Goal: Information Seeking & Learning: Learn about a topic

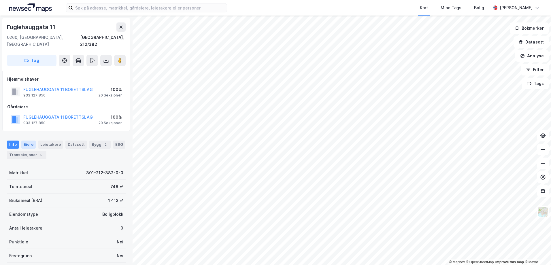
click at [29, 141] on div "Eiere" at bounding box center [28, 145] width 14 height 8
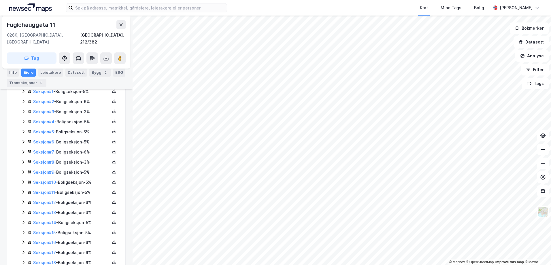
scroll to position [84, 0]
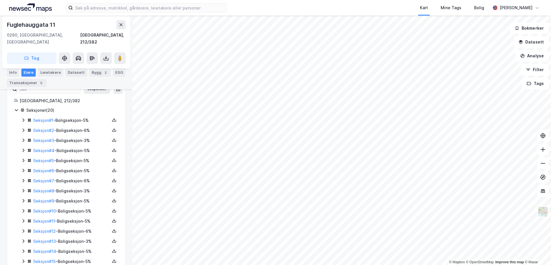
click at [24, 118] on icon at bounding box center [23, 120] width 5 height 5
click at [22, 148] on icon at bounding box center [23, 150] width 5 height 5
click at [25, 177] on icon at bounding box center [23, 179] width 5 height 5
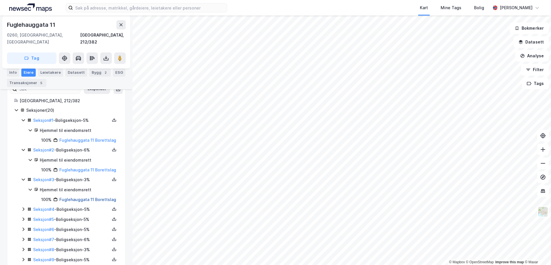
click at [78, 197] on link "Fuglehauggata 11 Borettslag" at bounding box center [87, 199] width 57 height 5
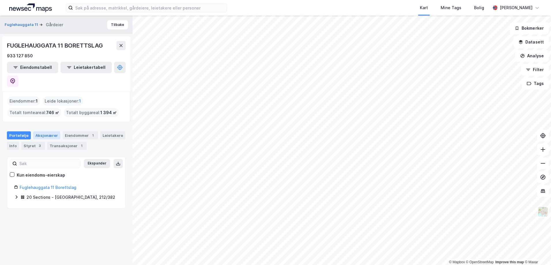
click at [46, 131] on div "Aksjonærer" at bounding box center [46, 135] width 27 height 8
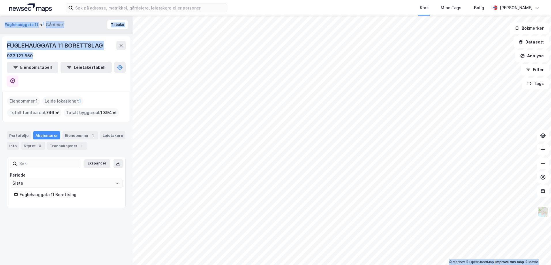
drag, startPoint x: 33, startPoint y: 58, endPoint x: 0, endPoint y: 54, distance: 33.4
click at [0, 54] on html "Kart Mine Tags Bolig [PERSON_NAME] © Mapbox © OpenStreetMap Improve this map © …" at bounding box center [275, 132] width 551 height 265
drag, startPoint x: 0, startPoint y: 54, endPoint x: 30, endPoint y: 53, distance: 30.0
click at [30, 53] on div "933 127 850" at bounding box center [20, 55] width 26 height 7
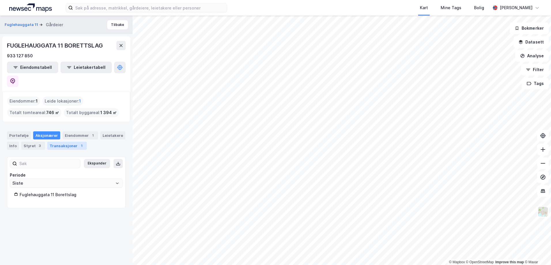
click at [79, 142] on div "Transaksjoner 1" at bounding box center [66, 146] width 39 height 8
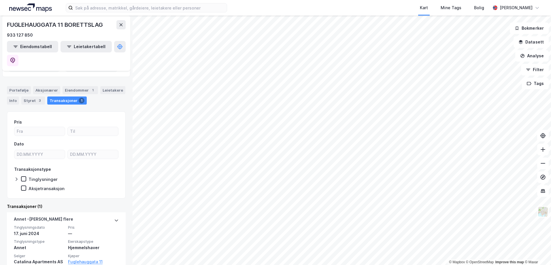
scroll to position [49, 0]
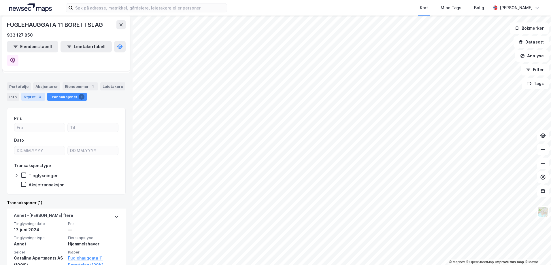
click at [33, 93] on div "Styret 3" at bounding box center [33, 97] width 24 height 8
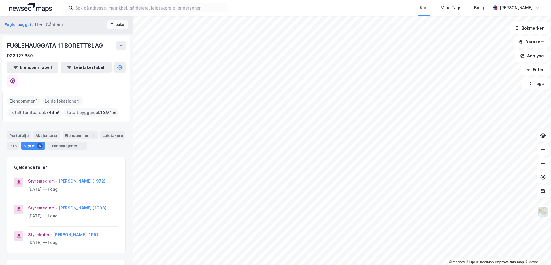
click at [119, 26] on button "Tilbake" at bounding box center [117, 24] width 21 height 9
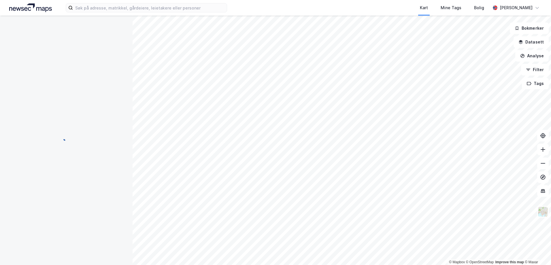
scroll to position [84, 0]
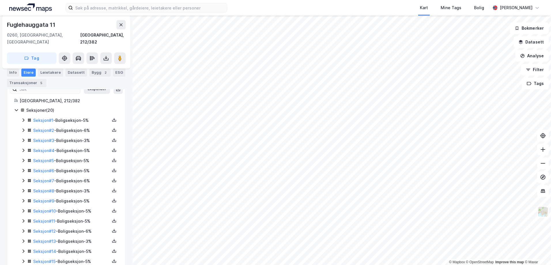
click at [23, 148] on icon at bounding box center [23, 150] width 5 height 5
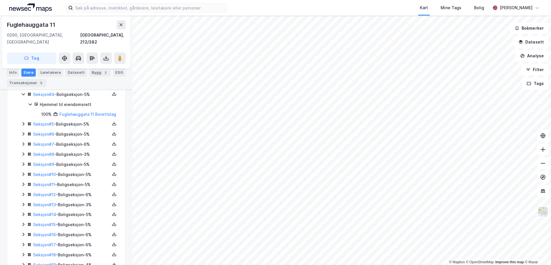
scroll to position [161, 0]
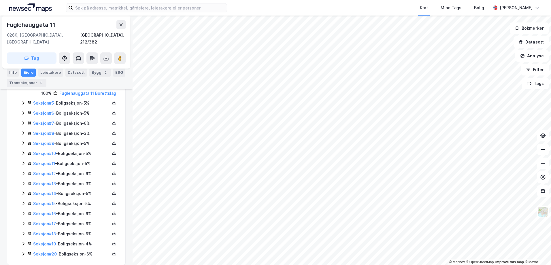
click at [24, 252] on icon at bounding box center [23, 254] width 5 height 5
click at [21, 222] on icon at bounding box center [23, 224] width 5 height 5
click at [21, 203] on div "Seksjon # 1 - Boligseksjon - 5% Seksjon # 2 - Boligseksjon - 6% Seksjon # 3 - B…" at bounding box center [69, 148] width 97 height 257
click at [22, 212] on icon at bounding box center [23, 214] width 5 height 5
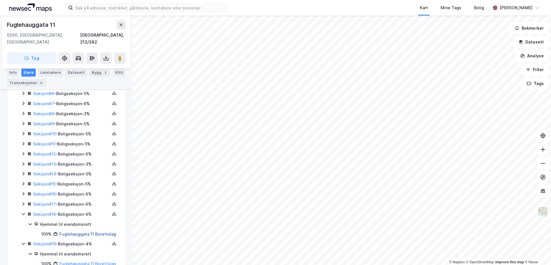
click at [79, 232] on link "Fuglehauggata 11 Borettslag" at bounding box center [87, 234] width 57 height 5
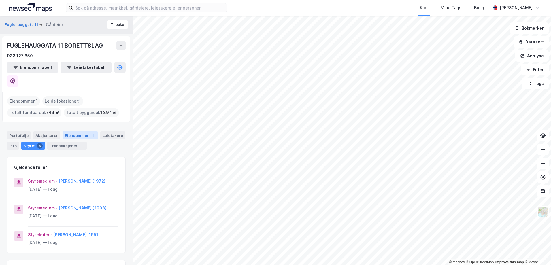
click at [77, 131] on div "Eiendommer 1" at bounding box center [80, 135] width 35 height 8
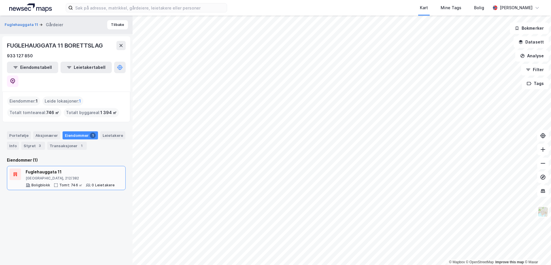
click at [58, 169] on div "Fuglehauggata 11" at bounding box center [70, 172] width 89 height 7
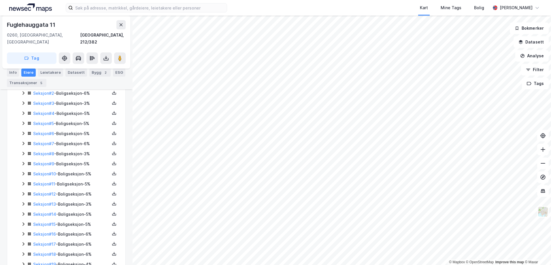
scroll to position [112, 0]
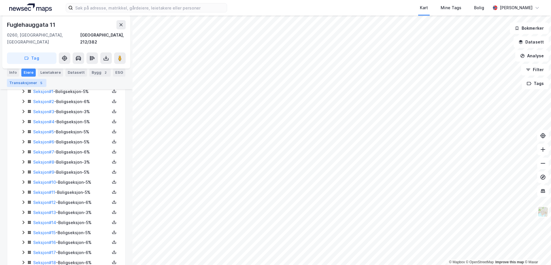
click at [40, 83] on div "5" at bounding box center [41, 83] width 6 height 6
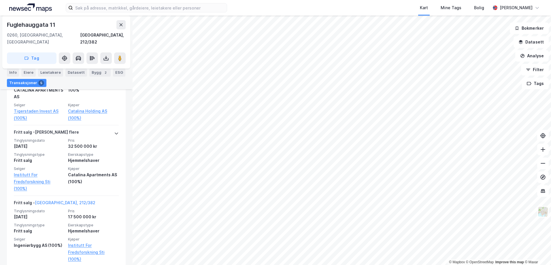
scroll to position [334, 0]
